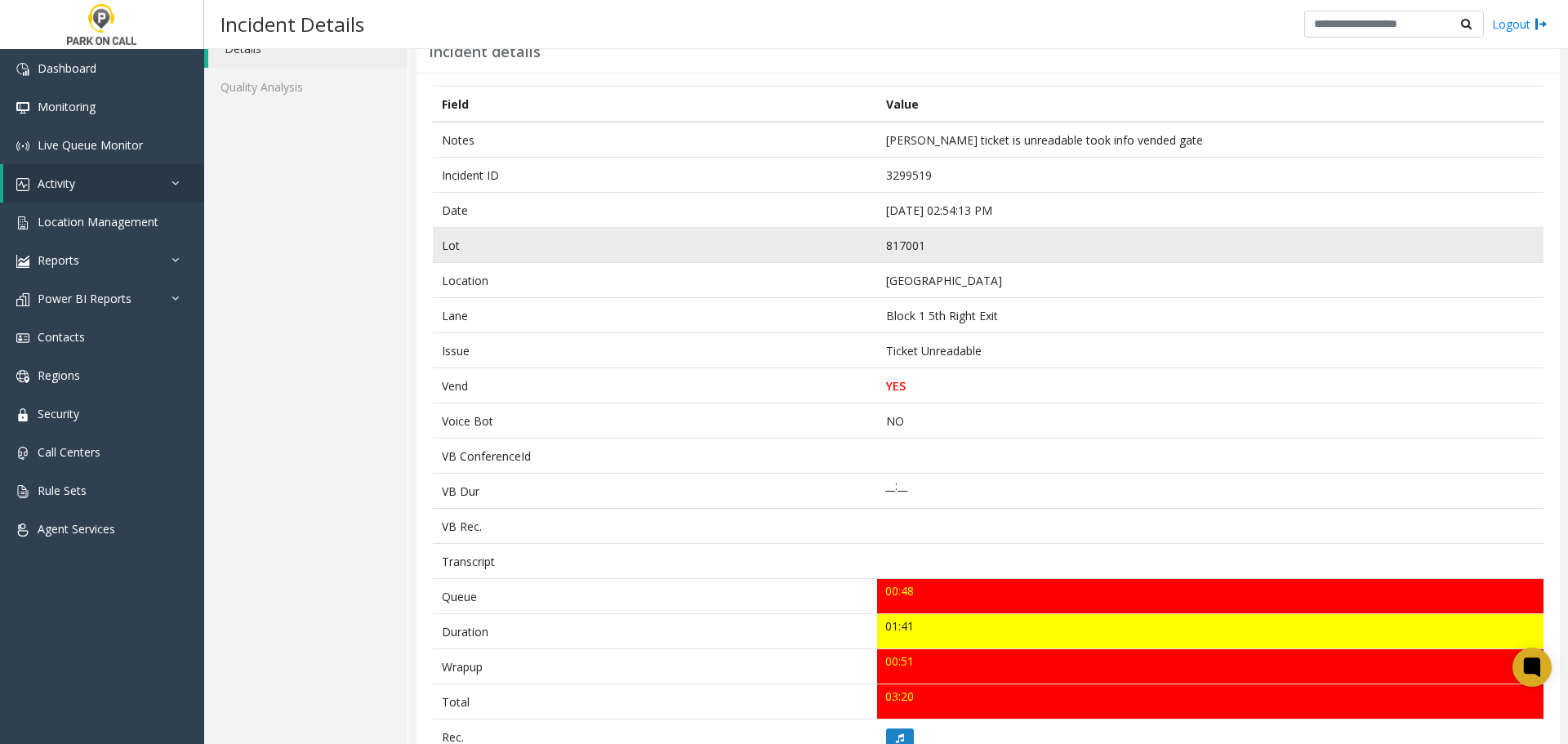
scroll to position [163, 0]
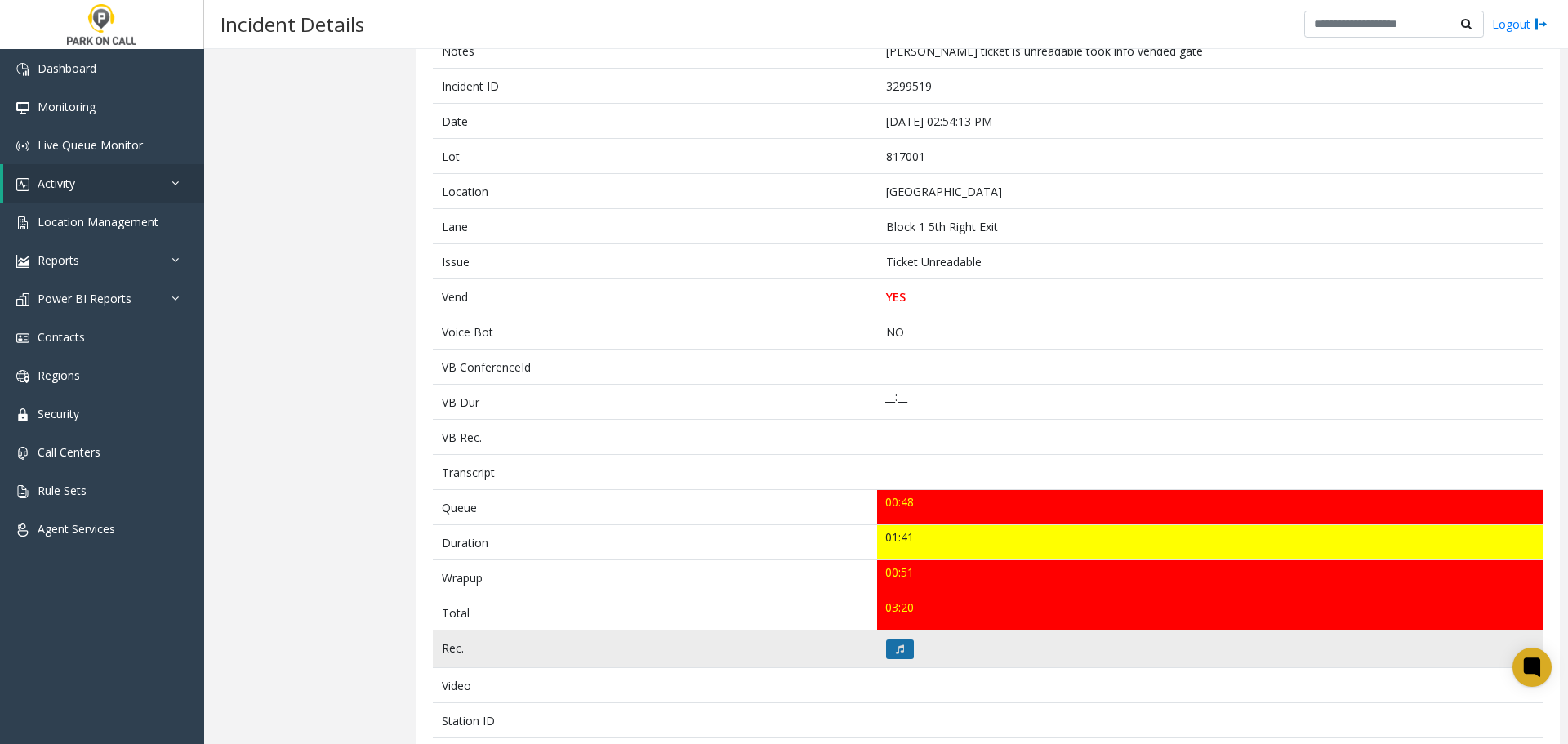
click at [906, 645] on button at bounding box center [899, 649] width 28 height 19
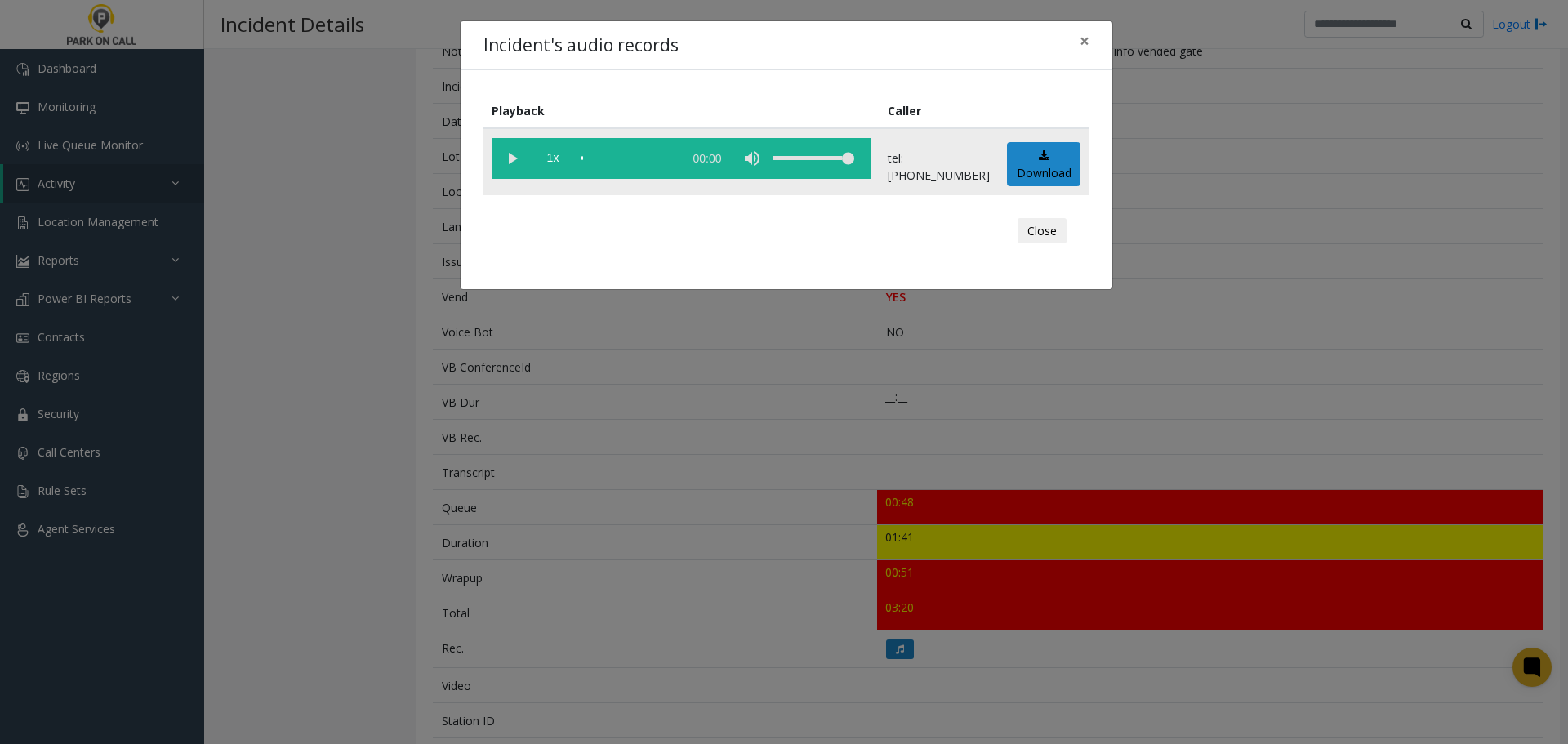
click at [513, 167] on vg-play-pause at bounding box center [511, 158] width 41 height 41
click at [504, 163] on vg-play-pause at bounding box center [511, 158] width 41 height 41
click at [967, 43] on div "Incident's audio records ×" at bounding box center [786, 46] width 652 height 50
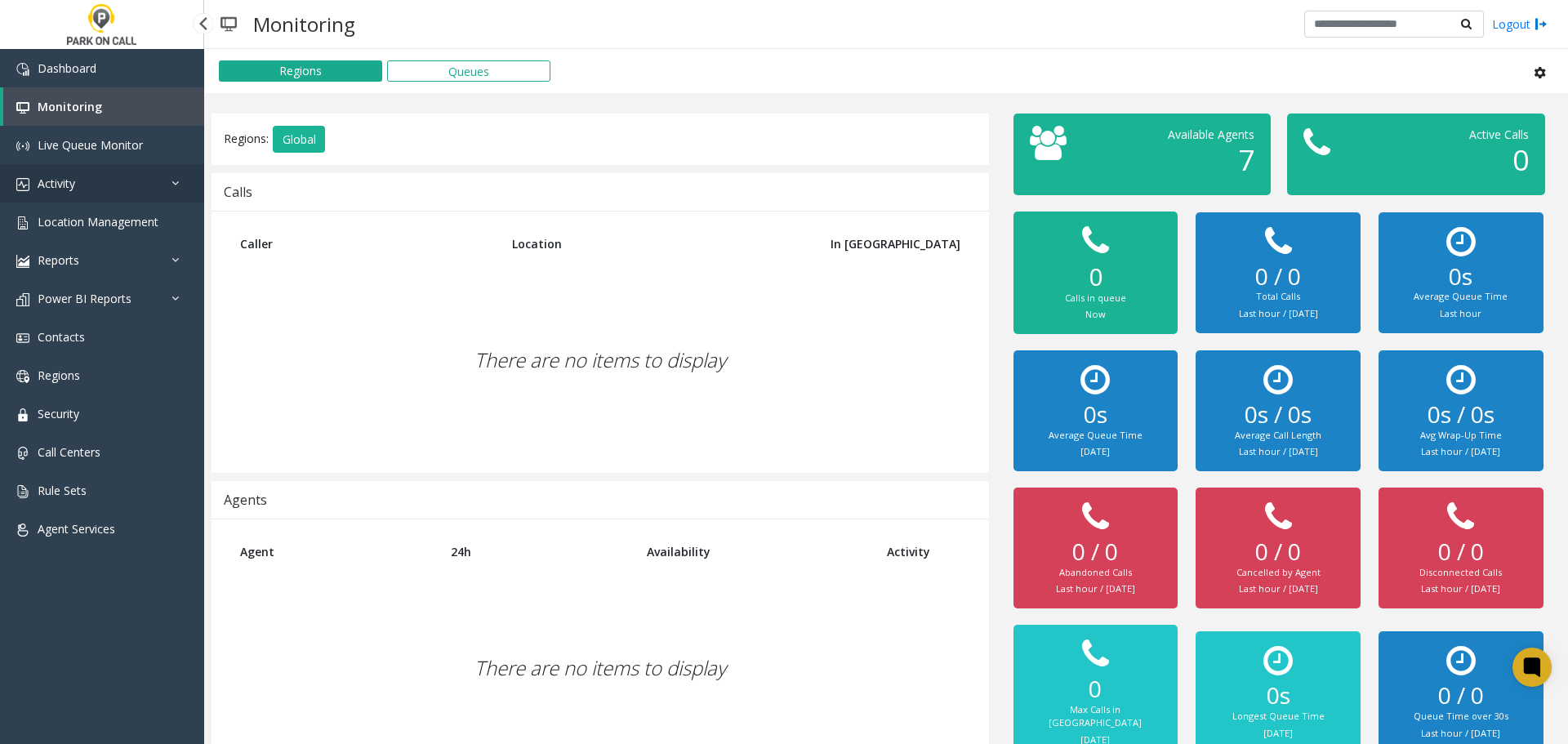
drag, startPoint x: 111, startPoint y: 188, endPoint x: 105, endPoint y: 228, distance: 40.4
click at [111, 188] on link "Activity" at bounding box center [102, 183] width 204 height 38
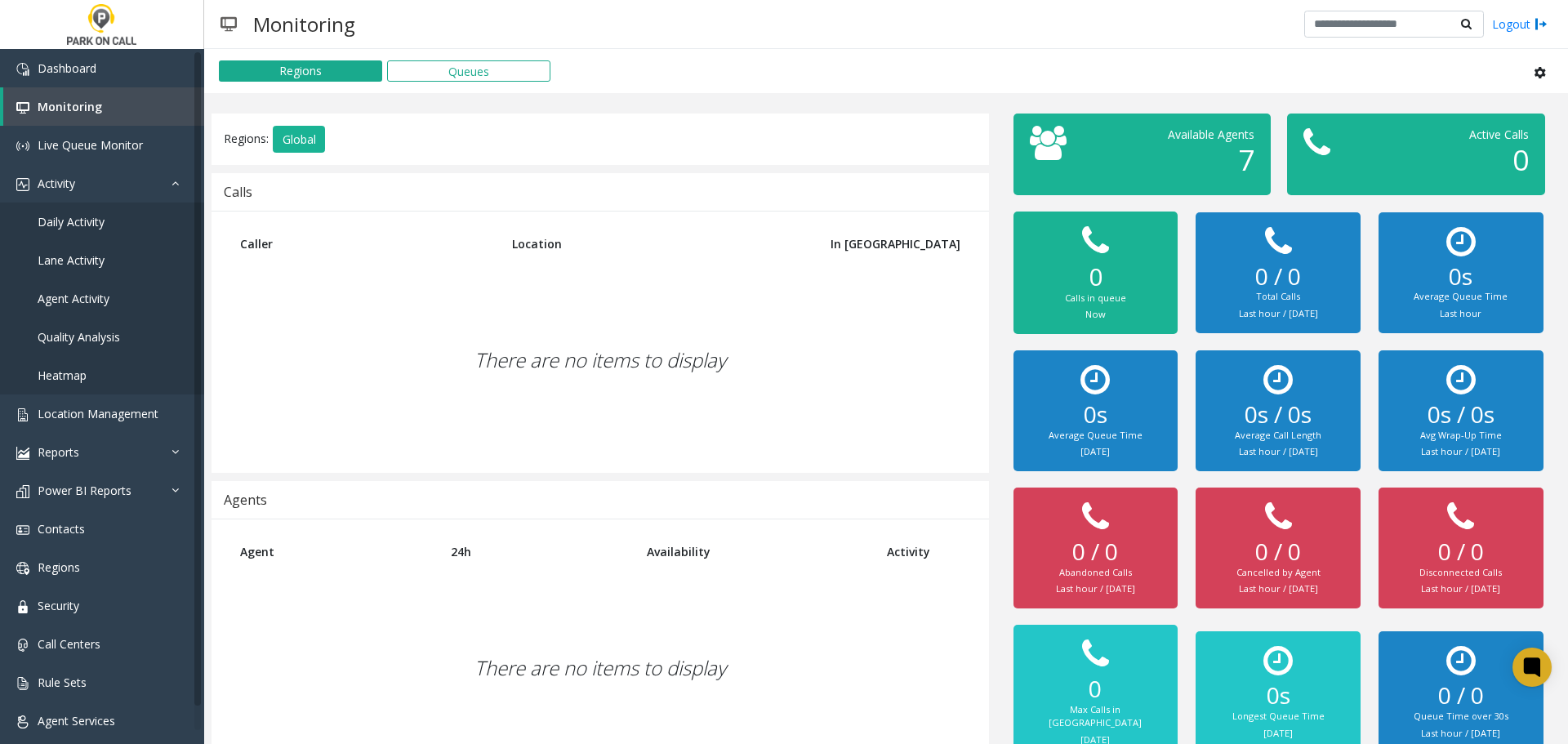
click at [760, 344] on div "There are no items to display" at bounding box center [600, 360] width 745 height 193
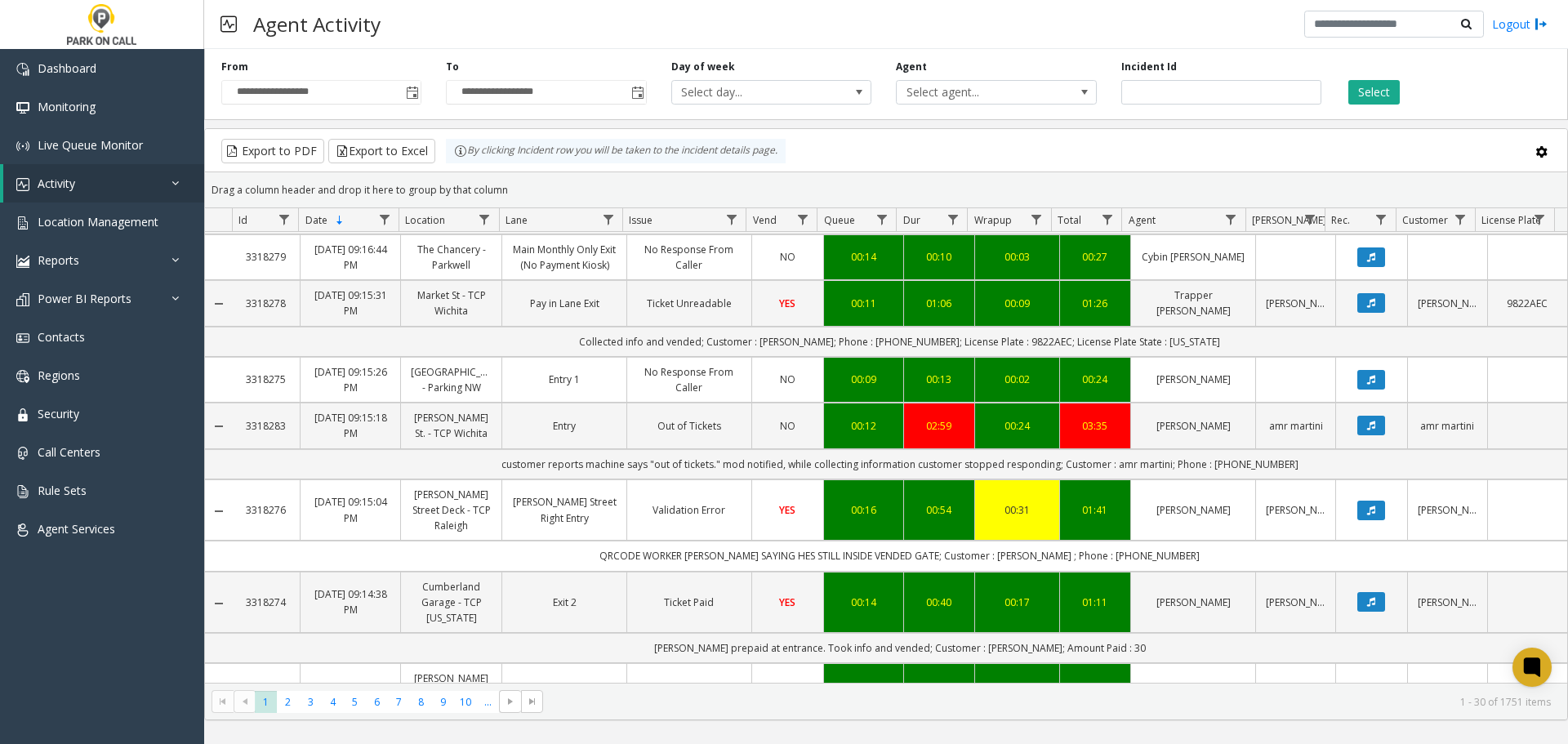
scroll to position [1552, 0]
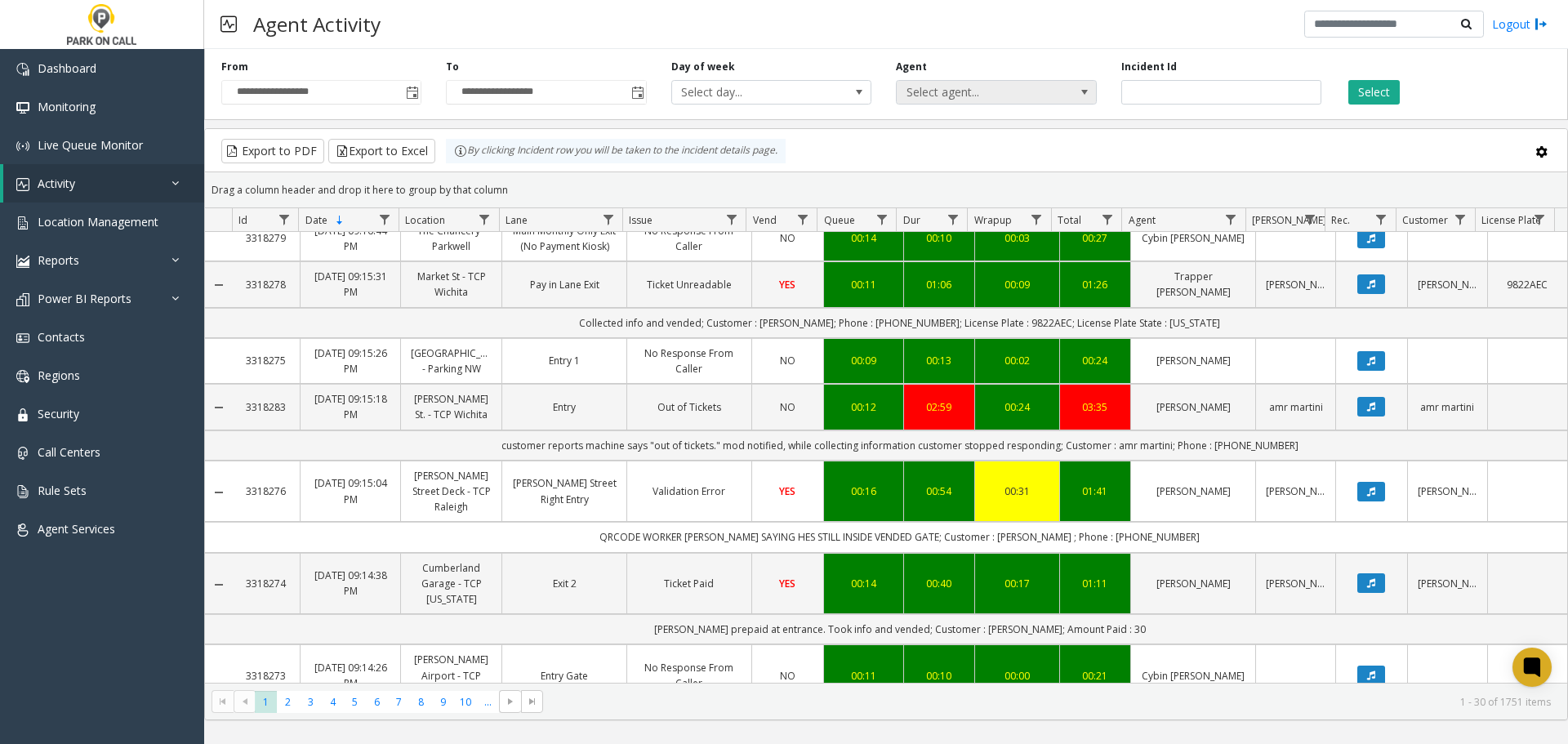
drag, startPoint x: 969, startPoint y: 98, endPoint x: 980, endPoint y: 96, distance: 11.2
click at [974, 98] on span "Select agent..." at bounding box center [977, 92] width 159 height 23
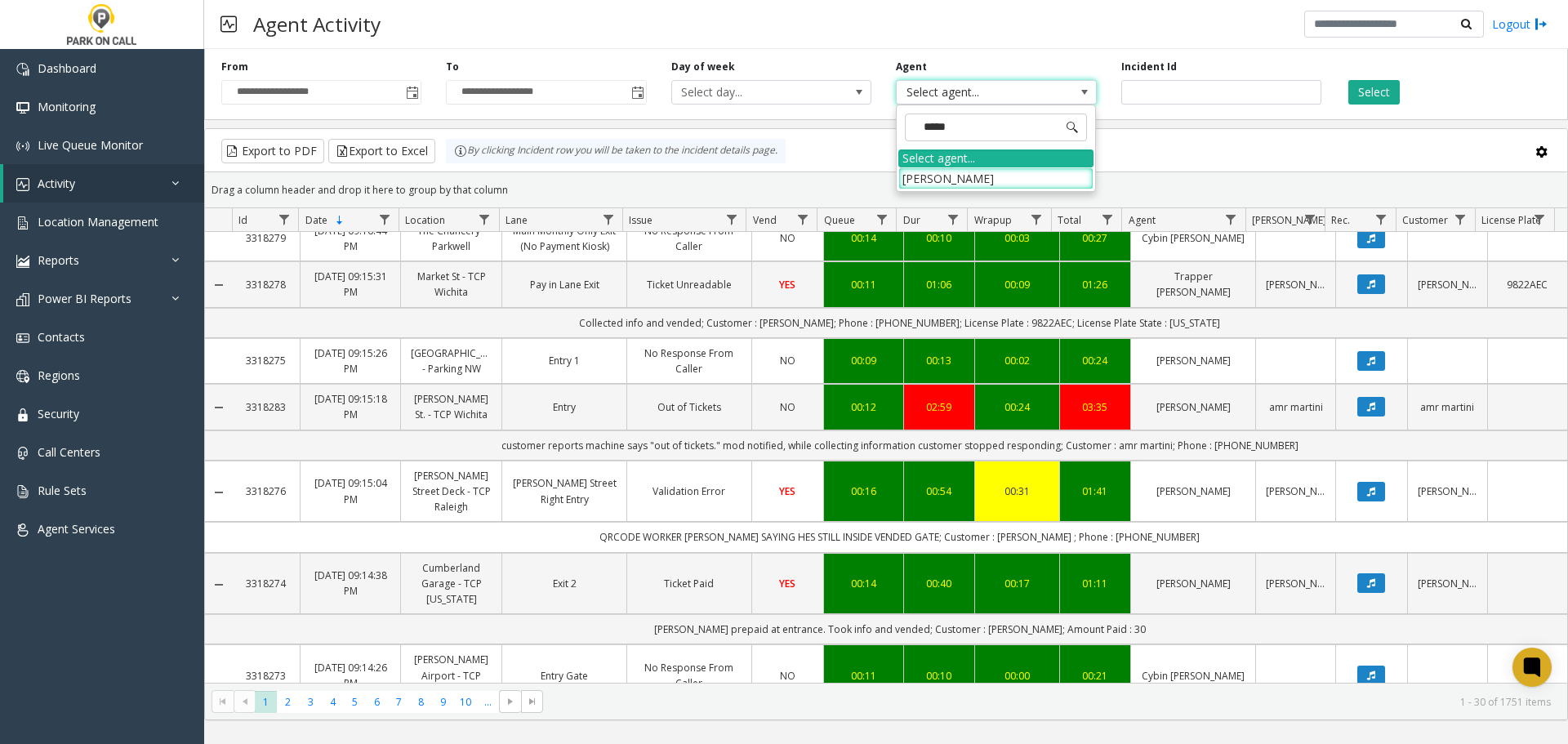
type input "******"
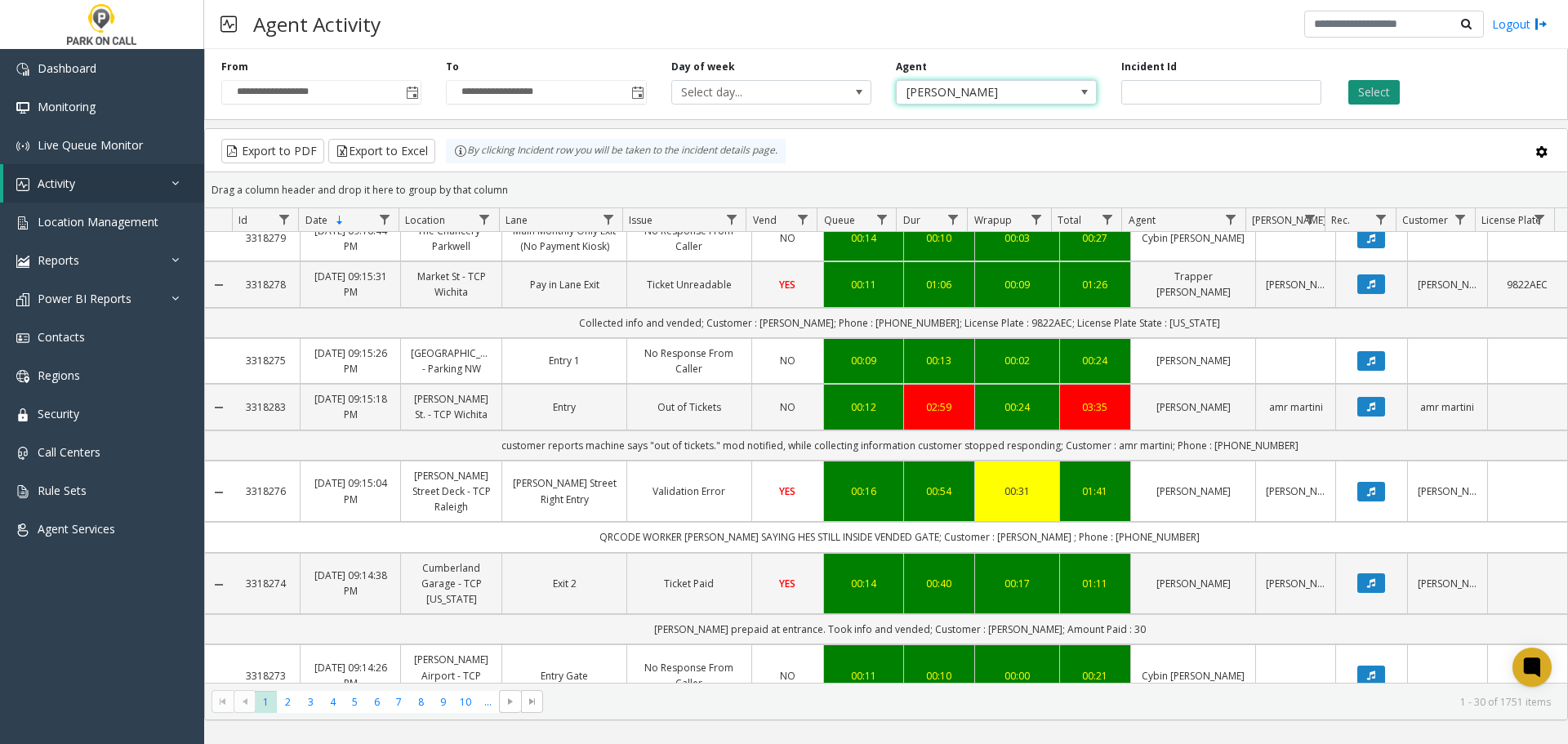
click at [1379, 96] on button "Select" at bounding box center [1374, 92] width 52 height 25
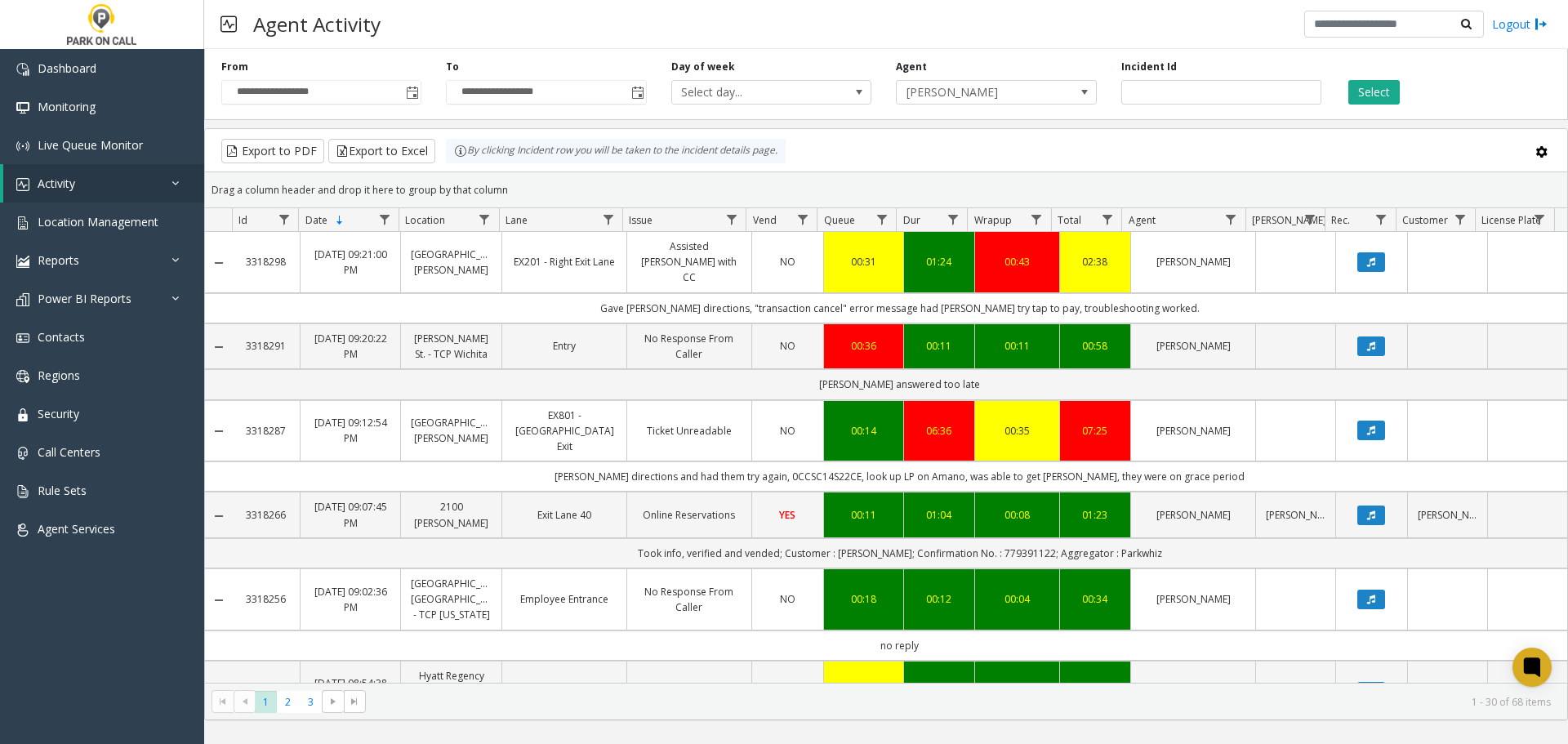
click at [831, 471] on td "Gave parker directions and had them try again, 0CCSC14S22CE, look up LP on Aman…" at bounding box center [900, 476] width 1336 height 30
copy td "0CCSC14S22CE"
click at [1219, 157] on div "Export to PDF Export to Excel By clicking Incident row you will be taken to the…" at bounding box center [886, 152] width 1335 height 25
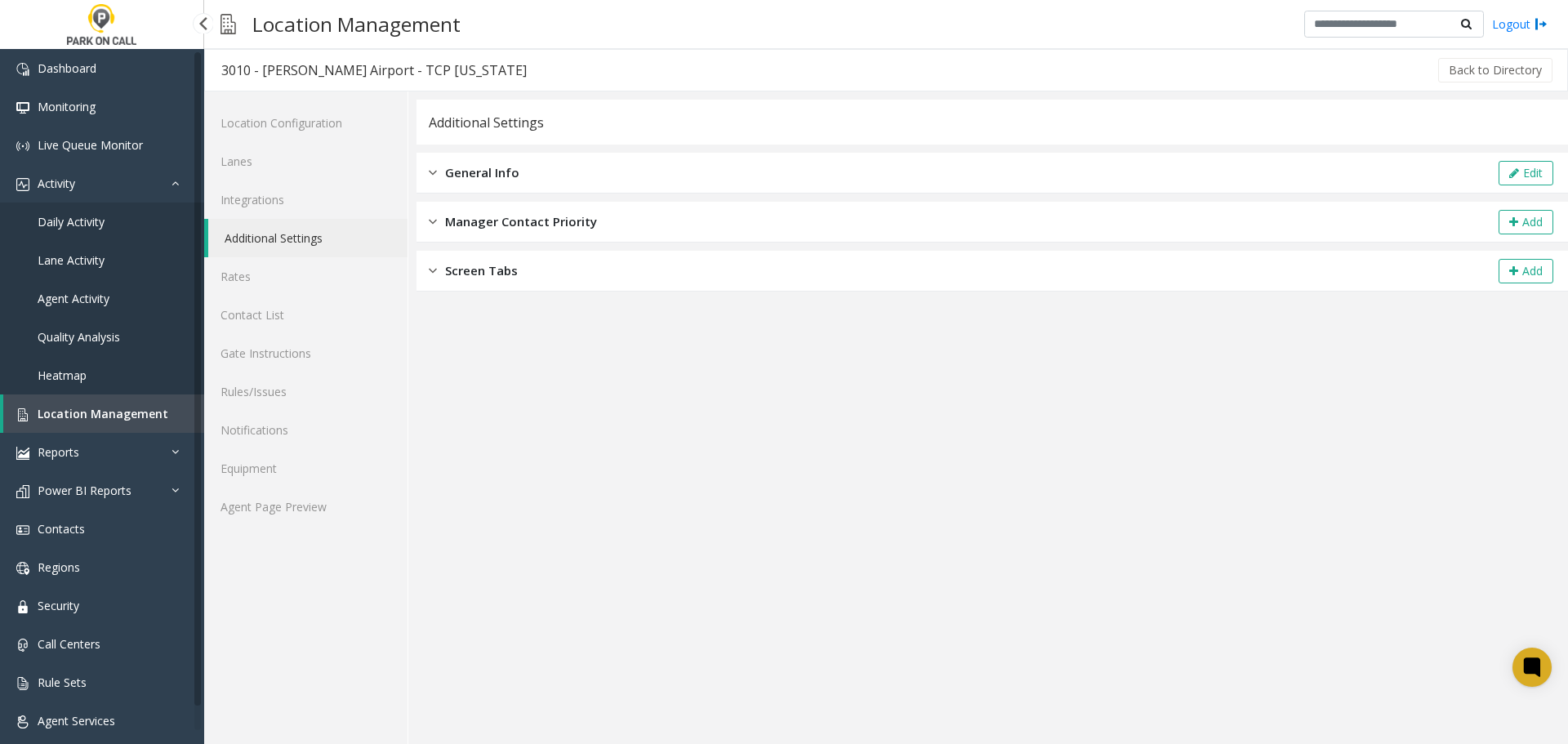
click at [69, 406] on span "Location Management" at bounding box center [103, 414] width 131 height 15
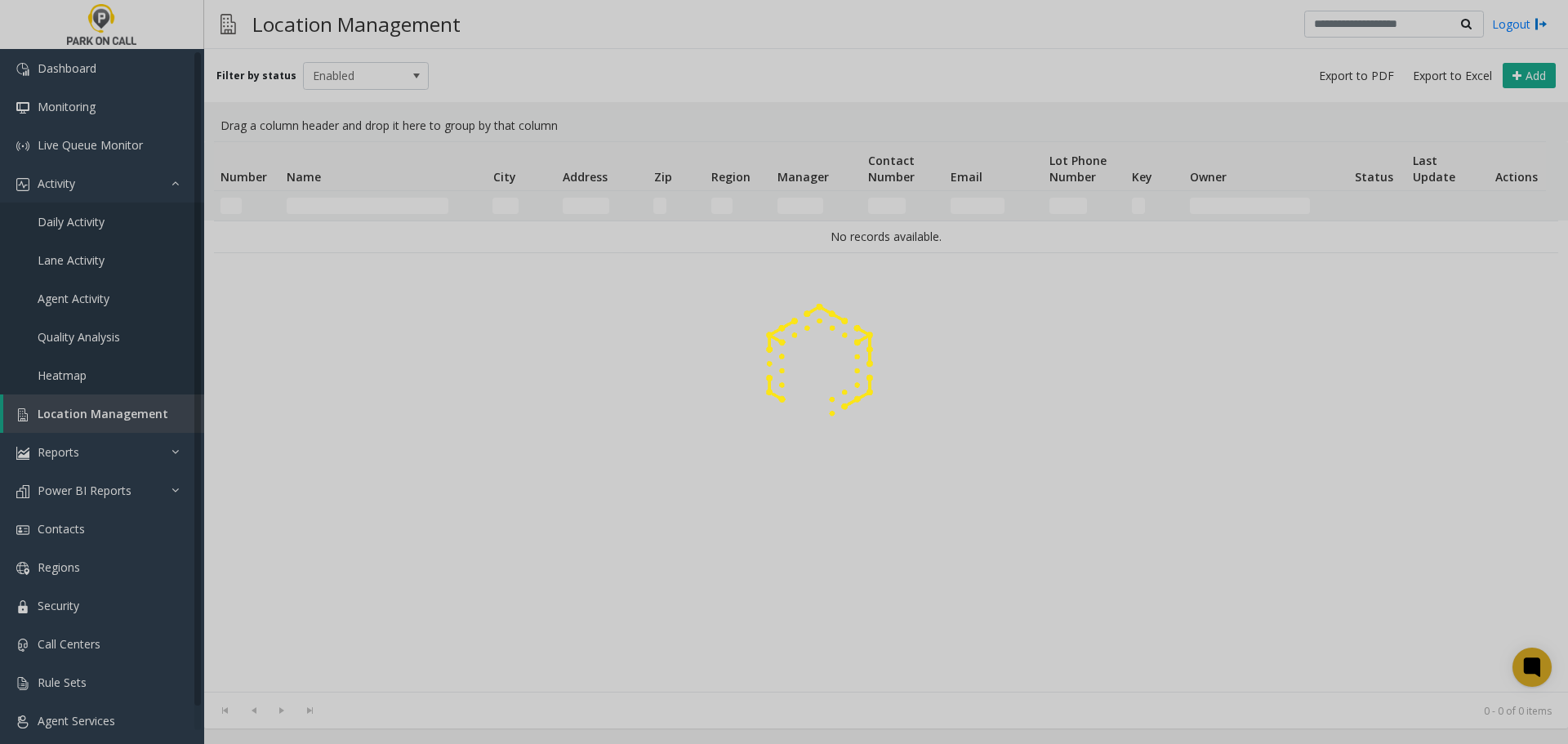
click at [375, 209] on div at bounding box center [784, 372] width 1568 height 744
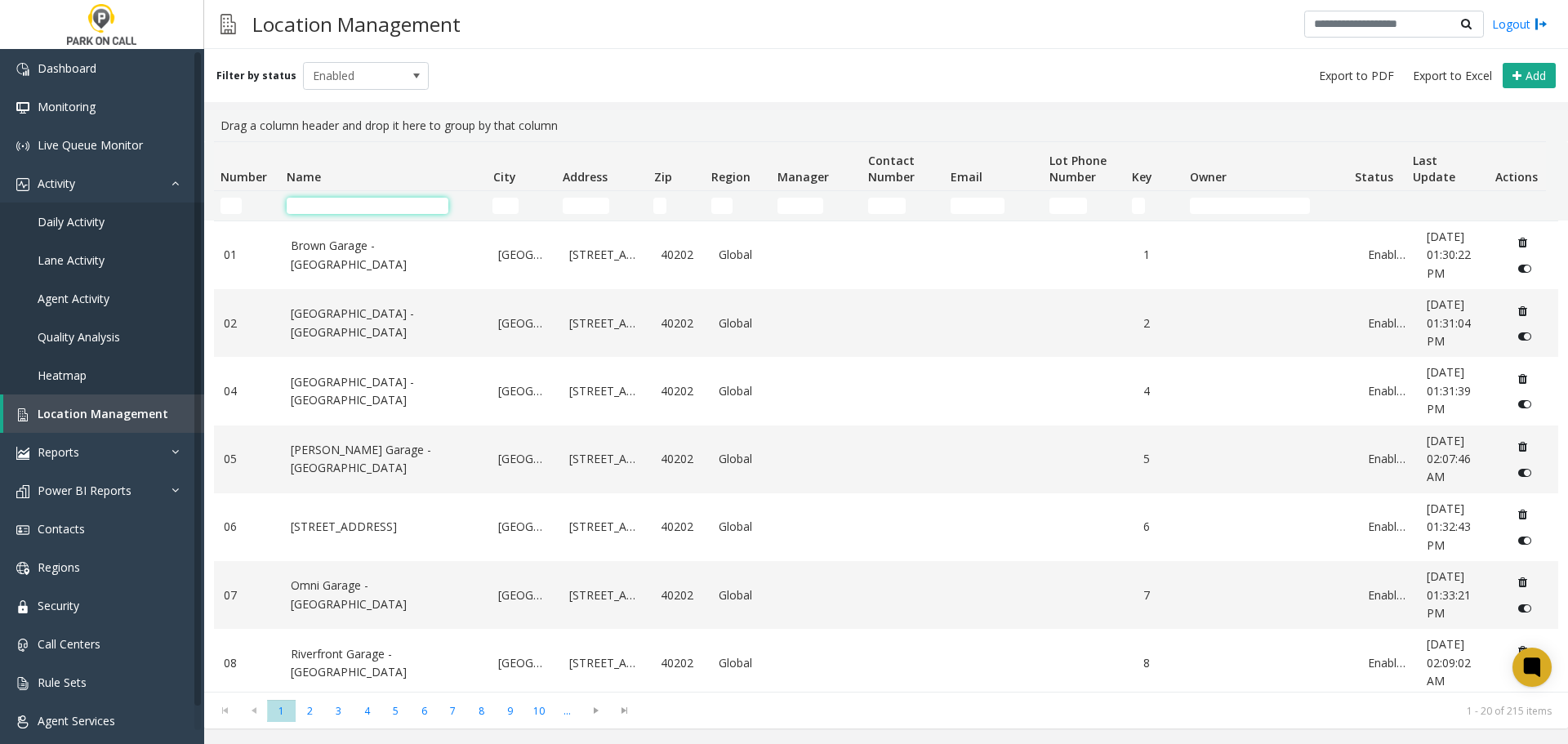
click at [375, 209] on input "Name Filter" at bounding box center [368, 205] width 162 height 16
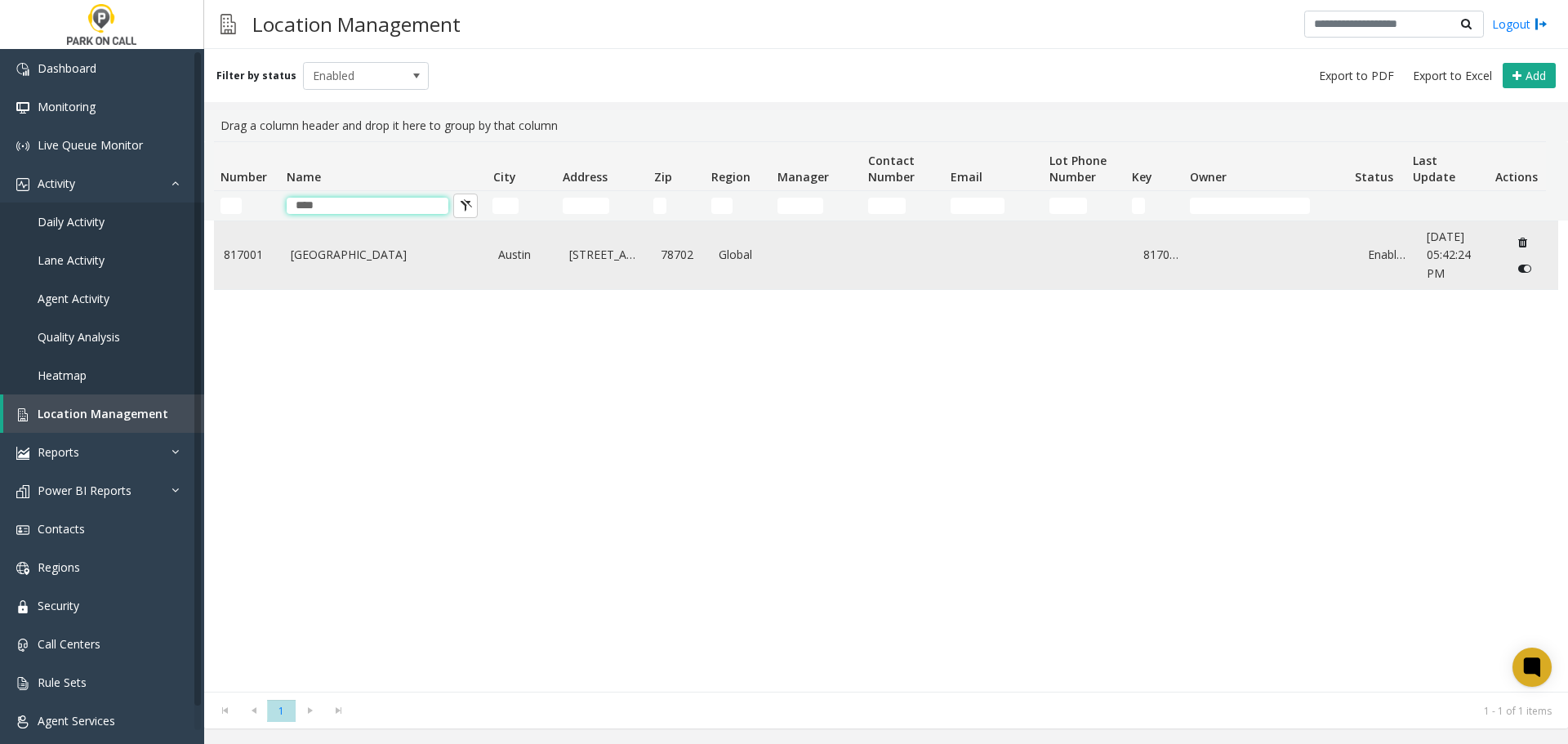
type input "****"
click at [304, 242] on td "Plaza Saltillo - Peak Parking" at bounding box center [385, 255] width 208 height 68
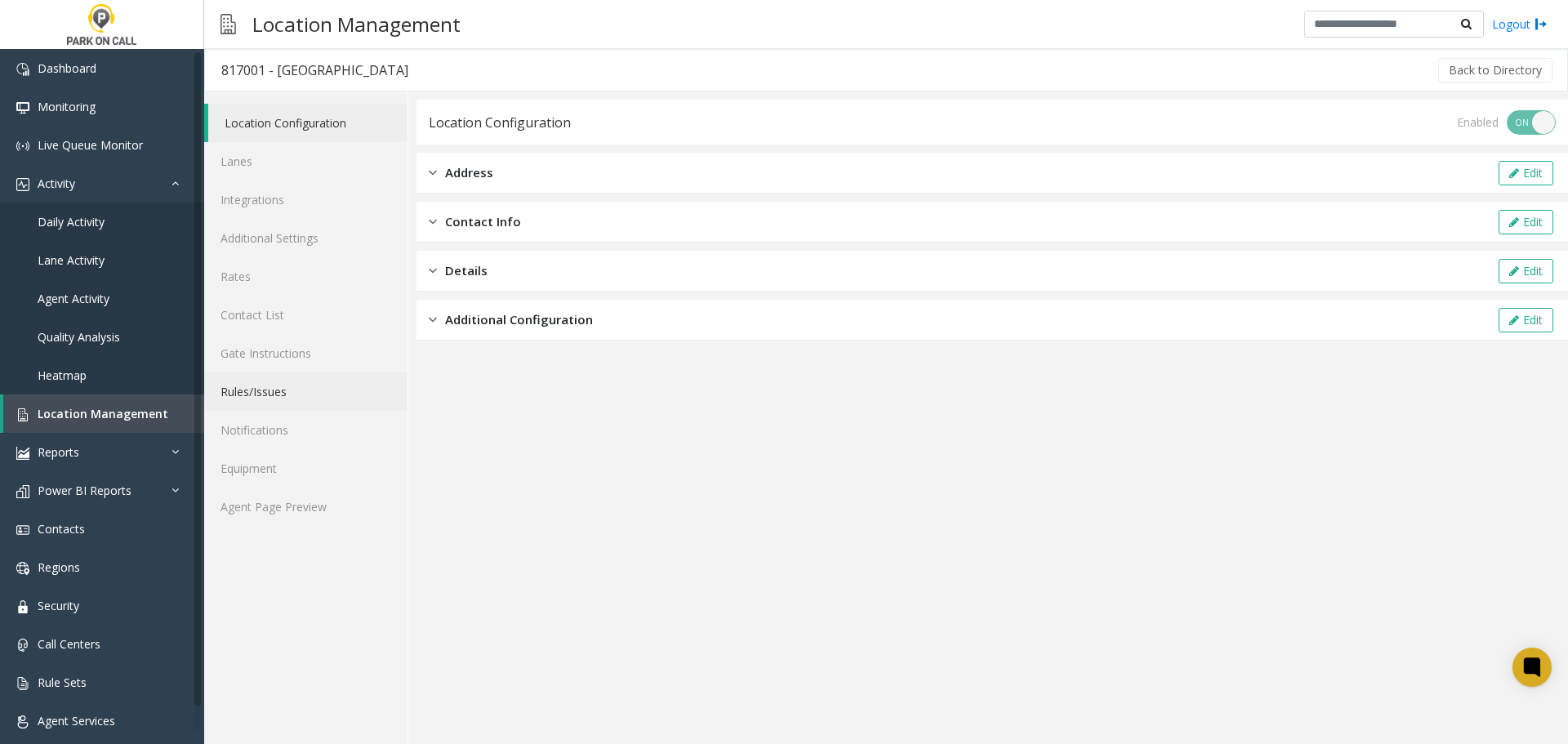
click at [294, 385] on link "Rules/Issues" at bounding box center [306, 392] width 203 height 38
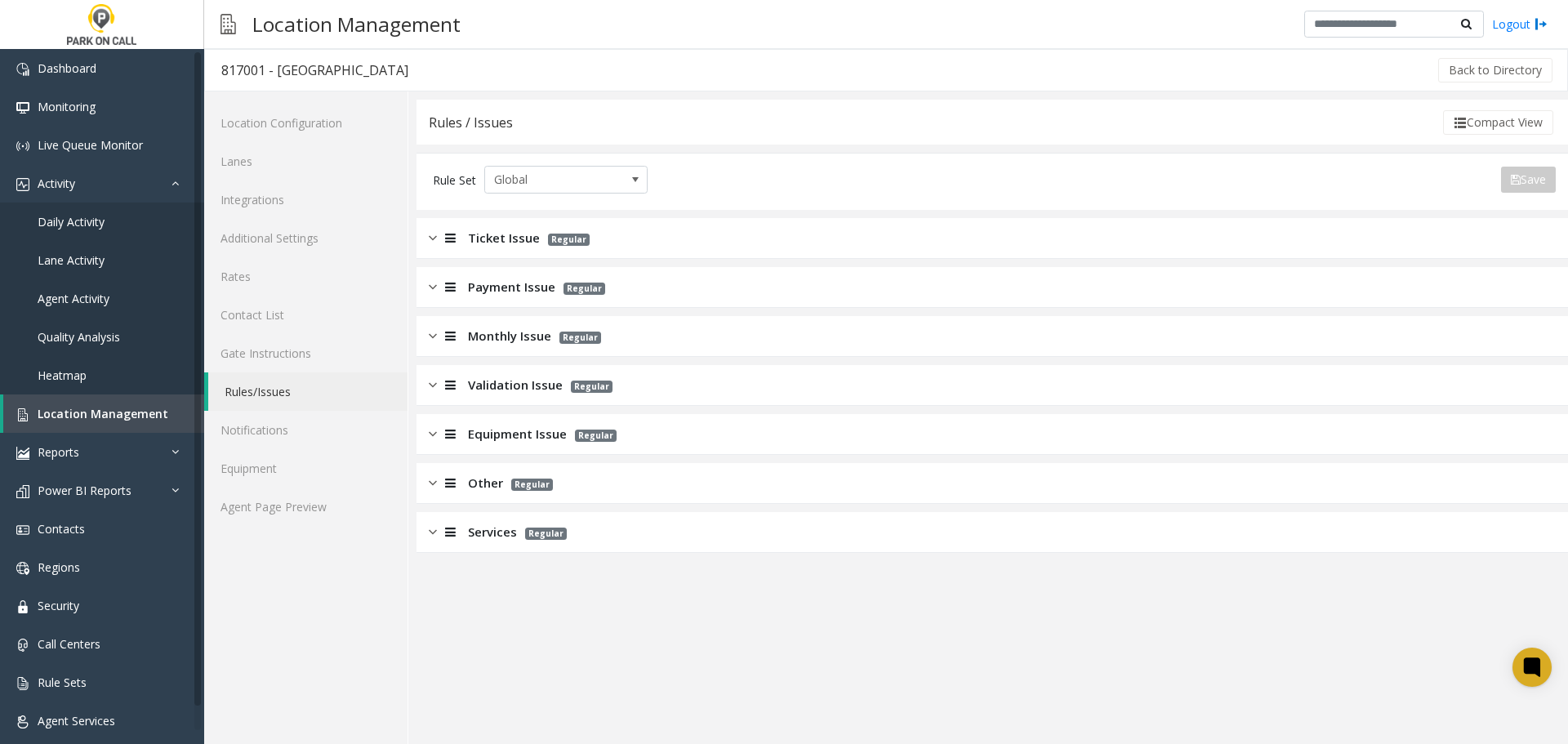
click at [558, 231] on p "Regular" at bounding box center [565, 238] width 50 height 19
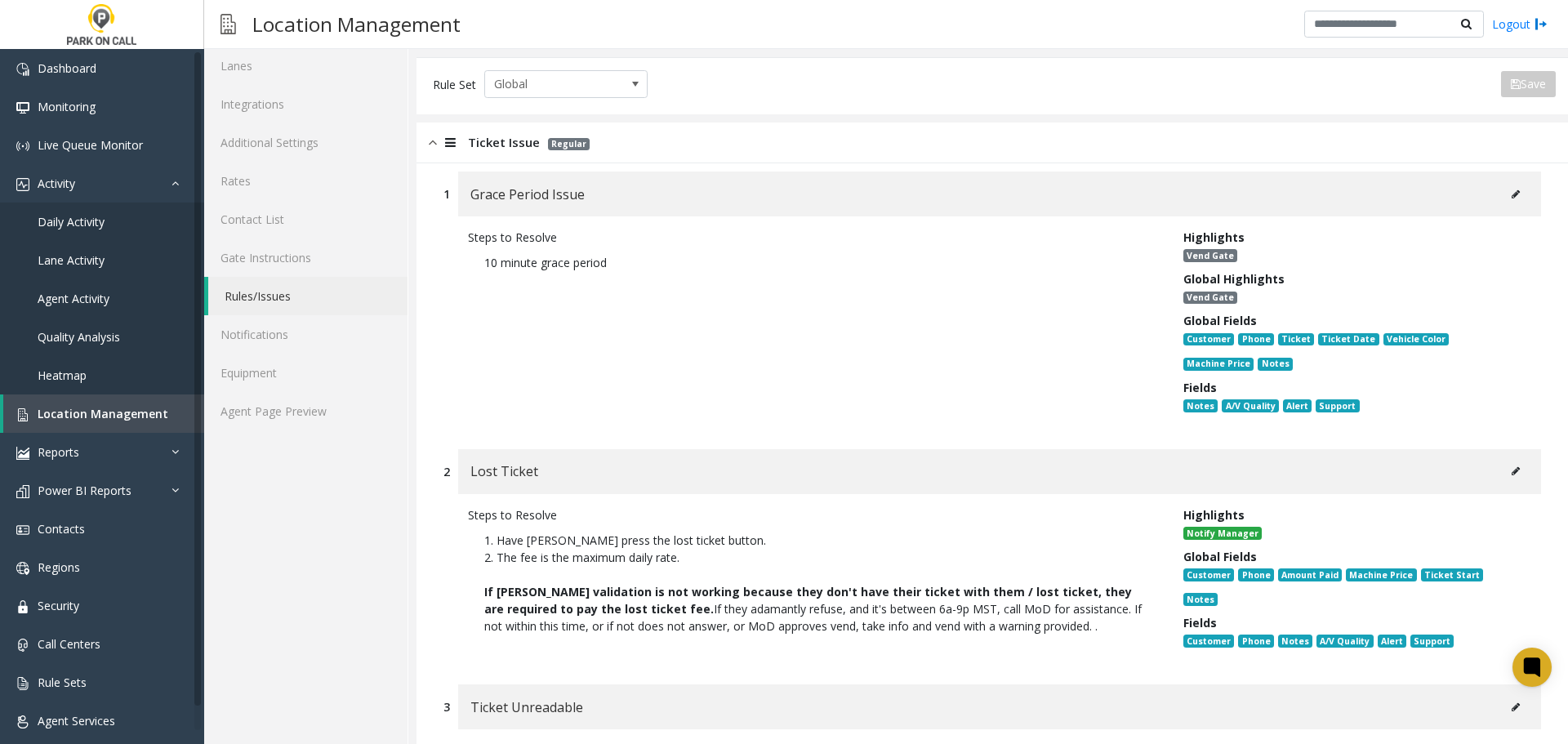
scroll to position [409, 0]
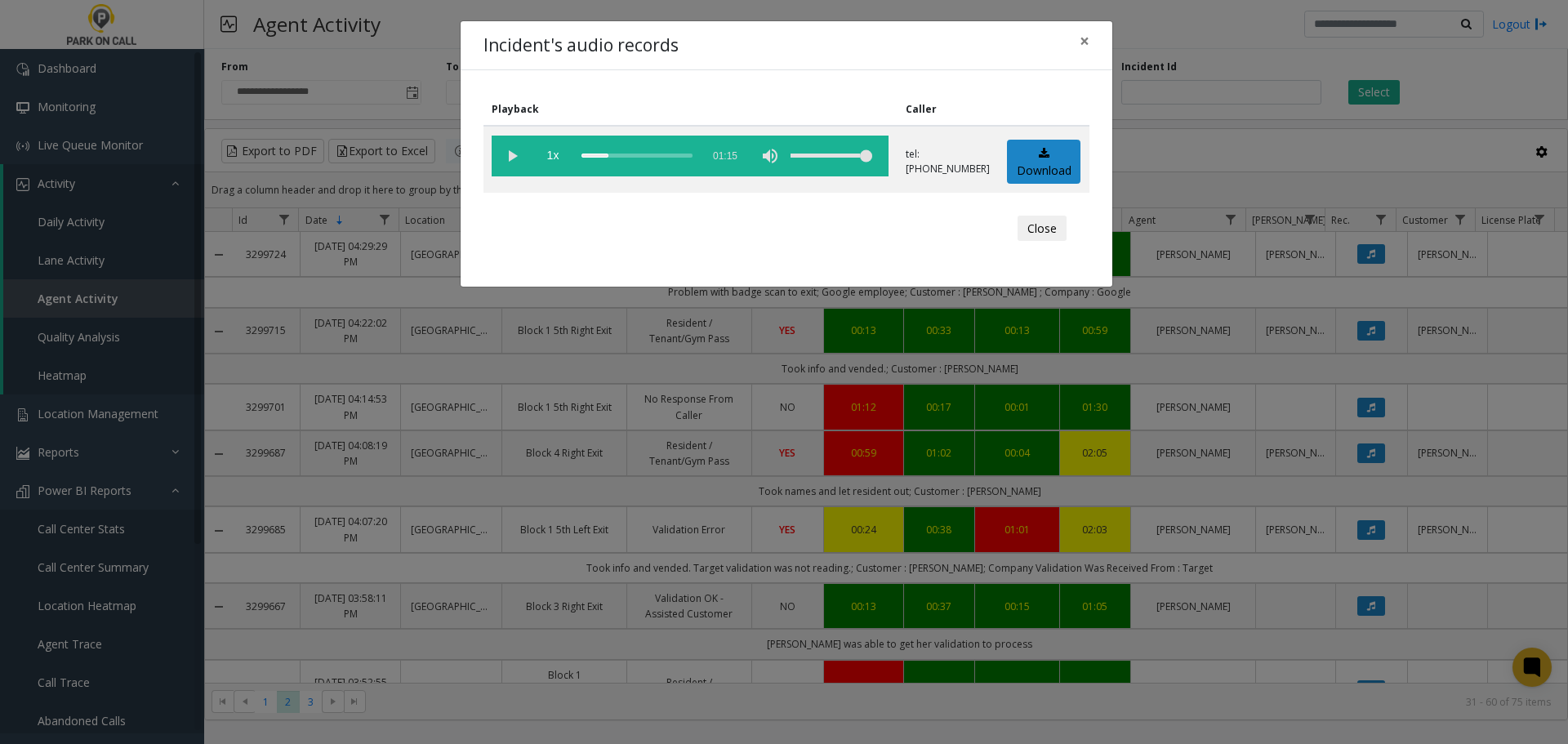
scroll to position [735, 0]
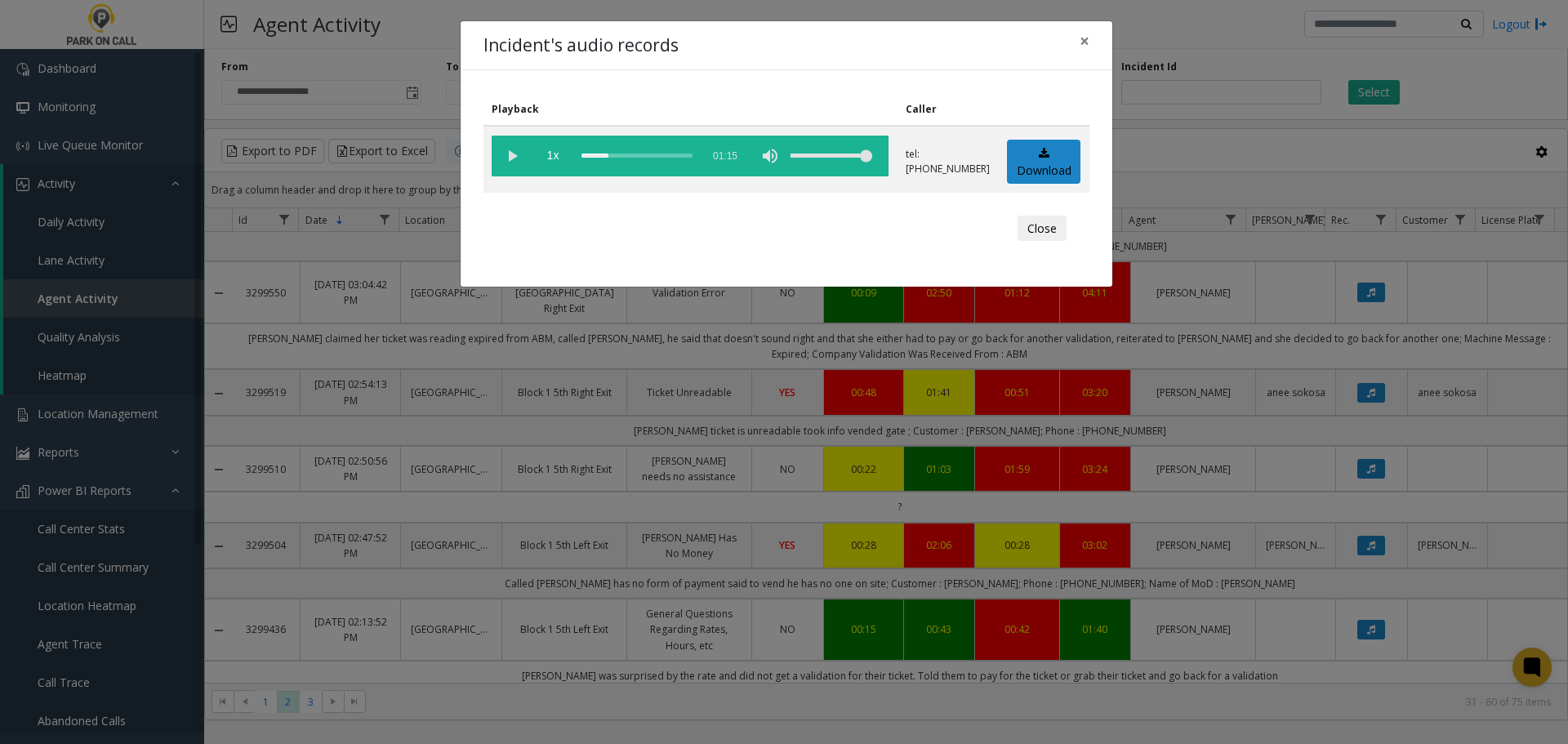
click at [480, 451] on div "Incident's audio records × Playback Caller 1x 01:15 tel:[PHONE_NUMBER] Download…" at bounding box center [784, 372] width 1568 height 744
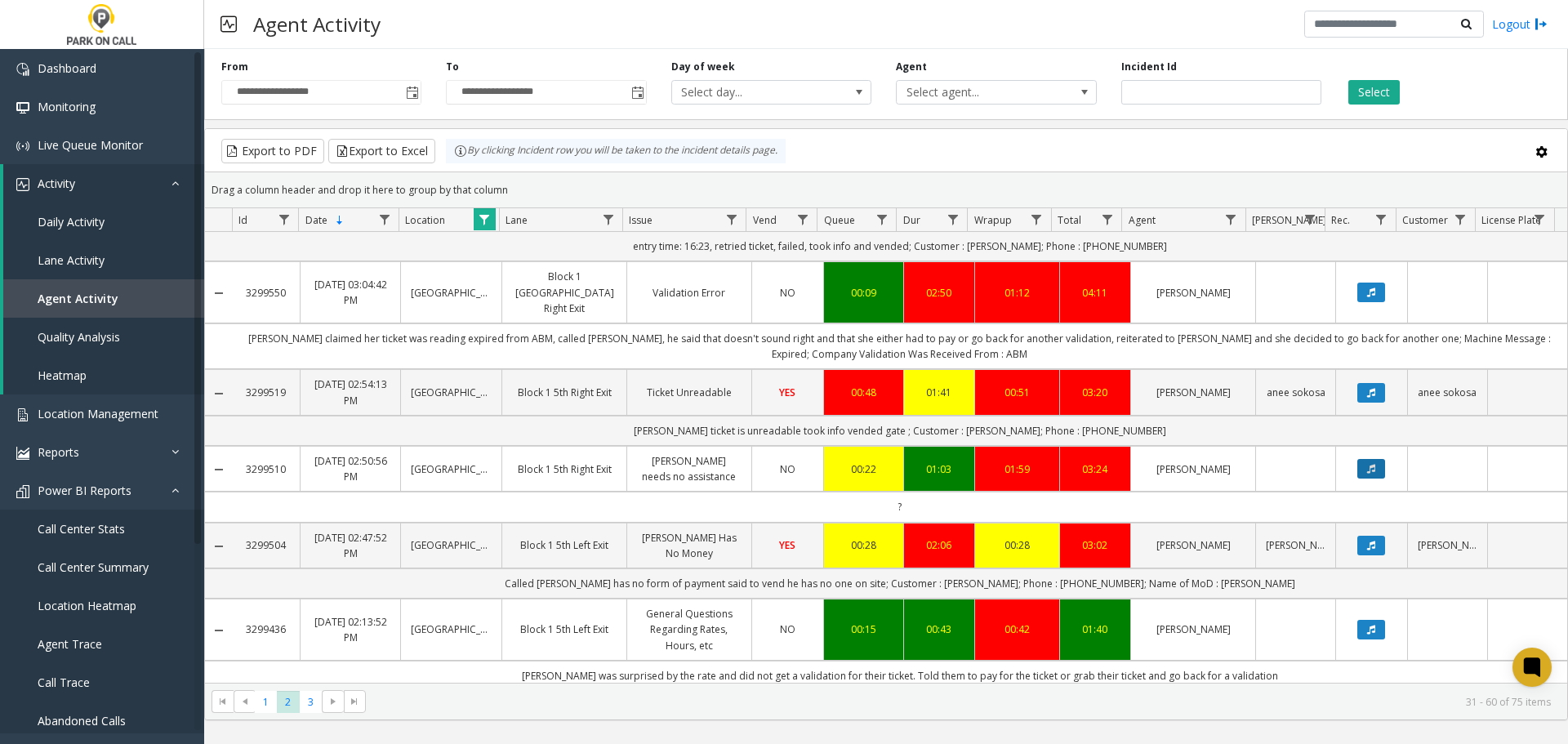
click at [1358, 459] on button "Data table" at bounding box center [1371, 468] width 28 height 19
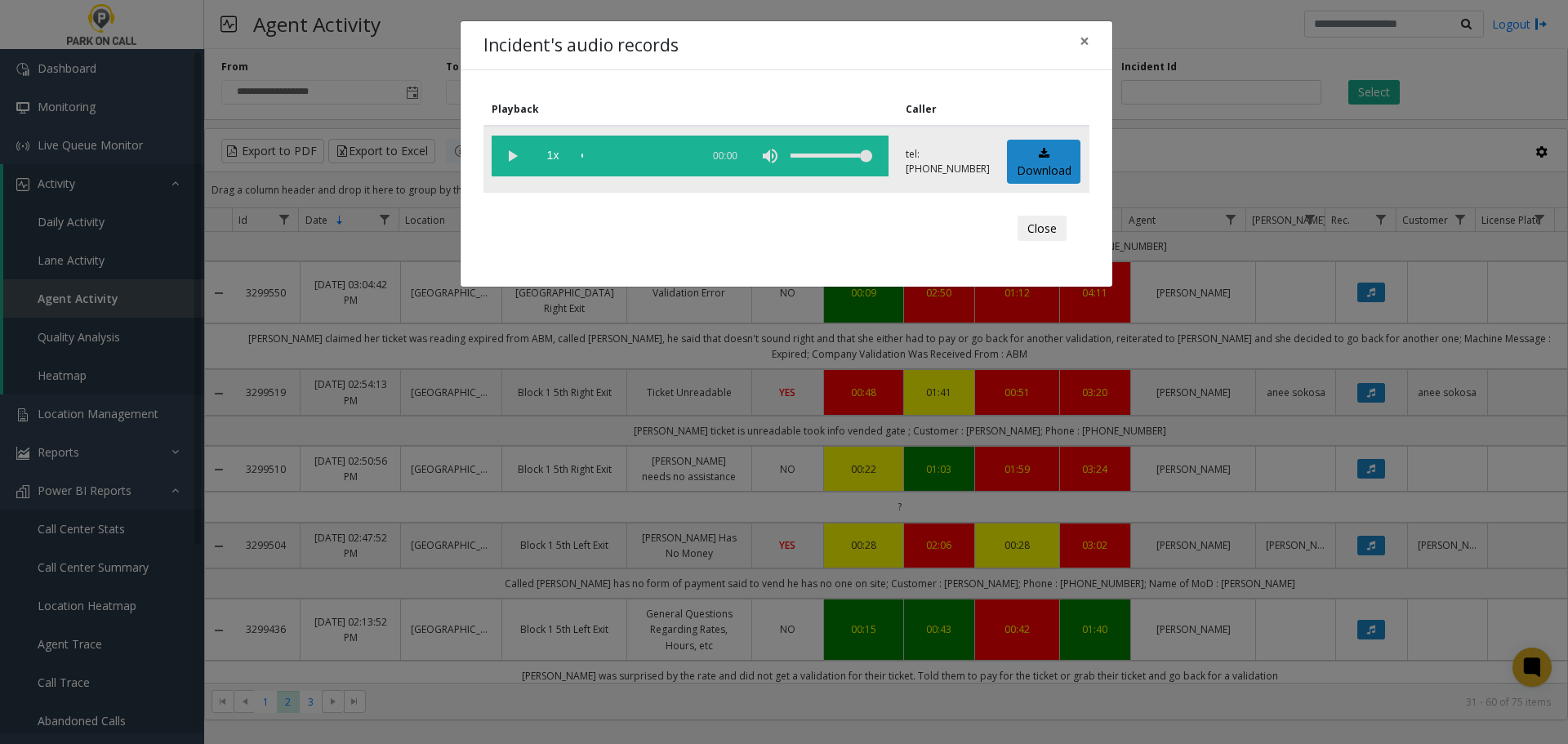
click at [509, 156] on vg-play-pause at bounding box center [511, 156] width 41 height 41
click at [606, 156] on div "scrub bar" at bounding box center [637, 156] width 111 height 41
click at [633, 153] on div "scrub bar" at bounding box center [637, 156] width 111 height 41
click at [509, 152] on vg-play-pause at bounding box center [511, 156] width 41 height 41
click at [1227, 156] on div "Incident's audio records × Playback Caller 1x 01:15 tel:[PHONE_NUMBER] Download…" at bounding box center [784, 372] width 1568 height 744
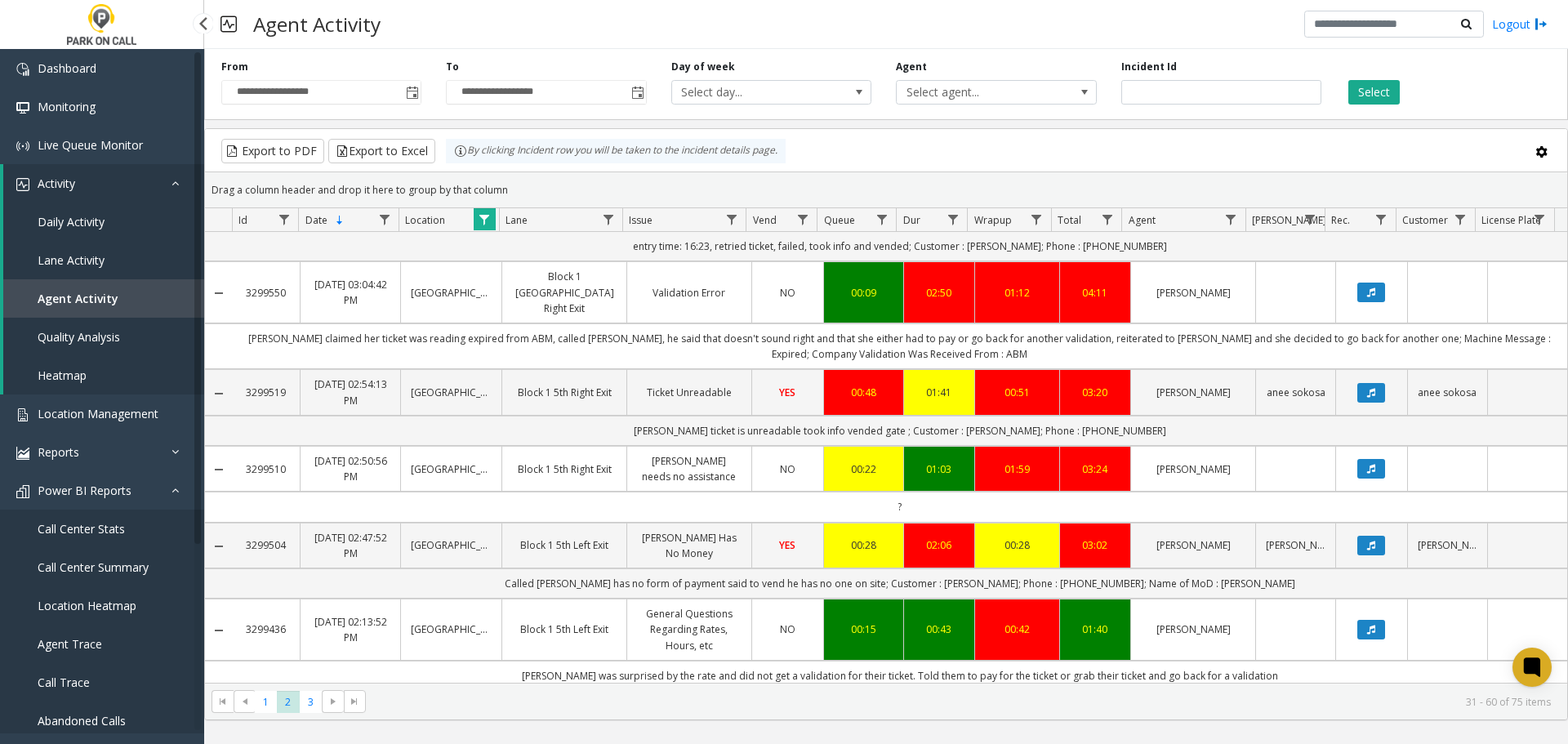
click at [81, 276] on link "Lane Activity" at bounding box center [103, 260] width 201 height 38
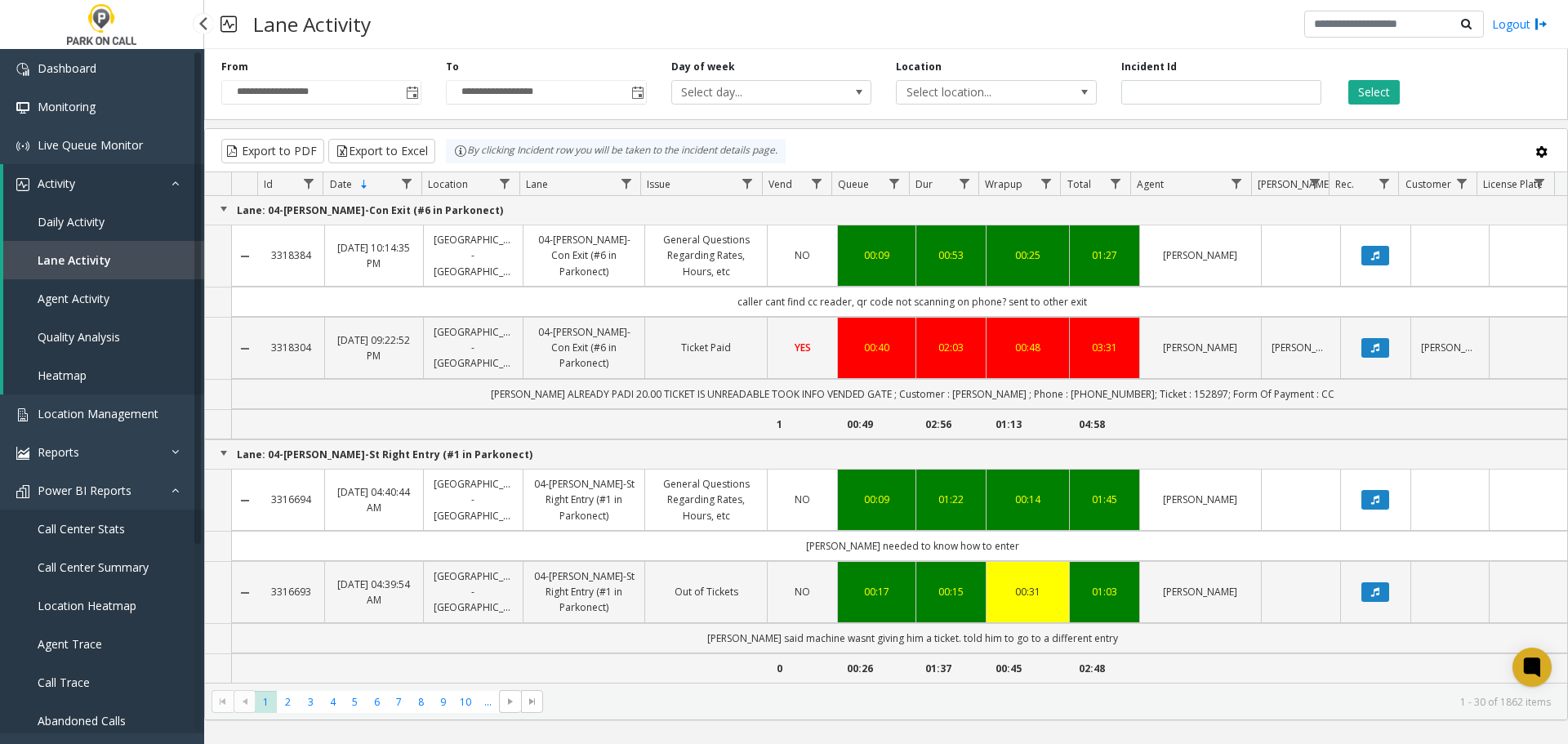
click at [90, 298] on span "Agent Activity" at bounding box center [73, 299] width 72 height 15
